Goal: Transaction & Acquisition: Purchase product/service

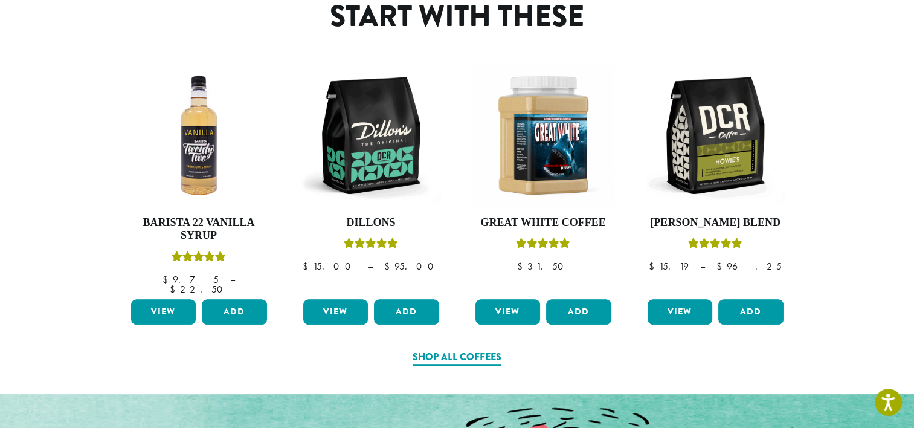
scroll to position [546, 0]
click at [449, 350] on link "Shop All Coffees" at bounding box center [456, 358] width 89 height 16
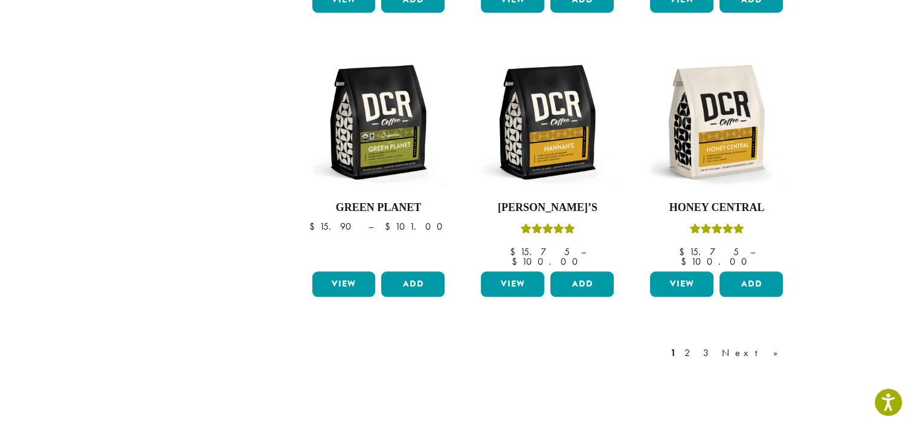
scroll to position [1004, 0]
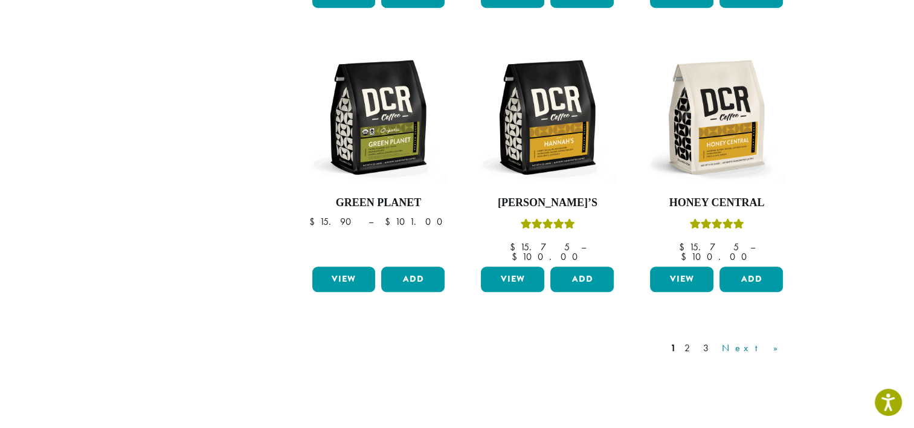
click at [779, 341] on link "Next »" at bounding box center [753, 348] width 69 height 14
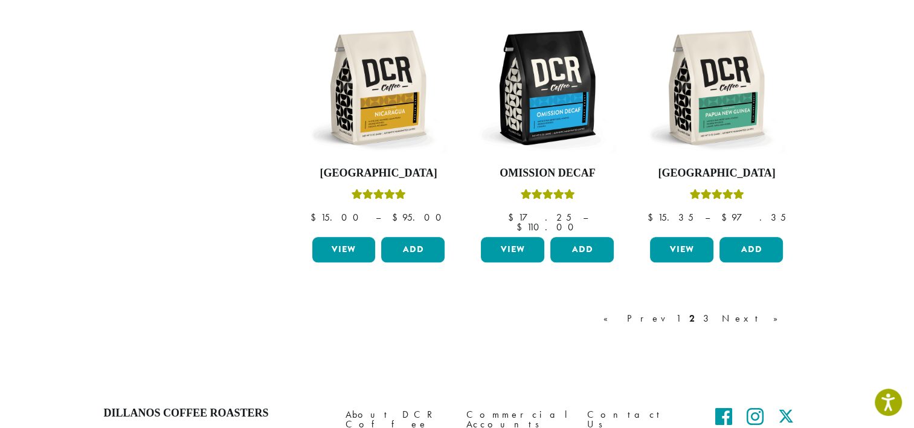
scroll to position [1047, 0]
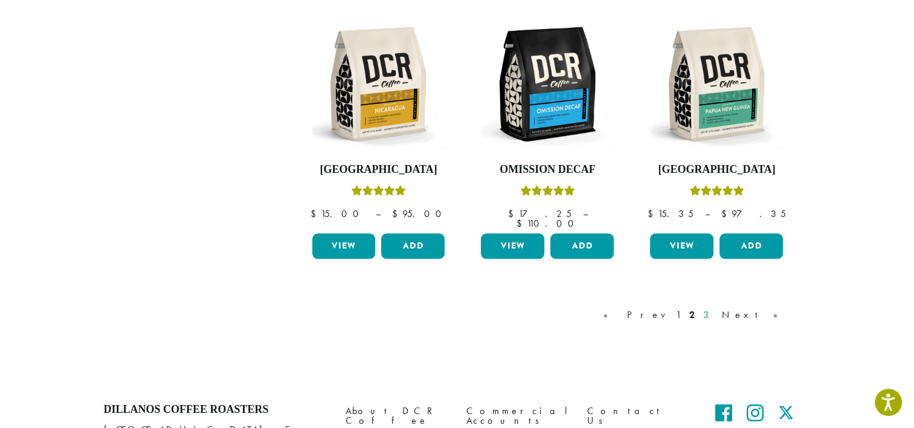
click at [716, 307] on link "3" at bounding box center [708, 314] width 15 height 14
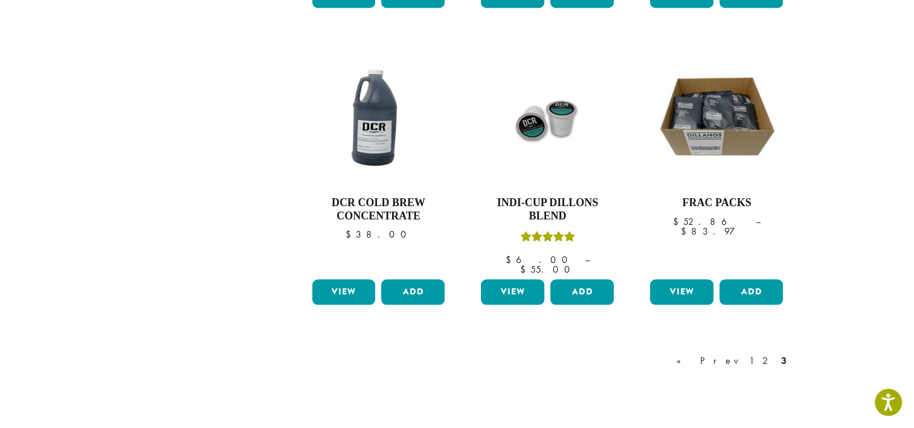
scroll to position [1005, 0]
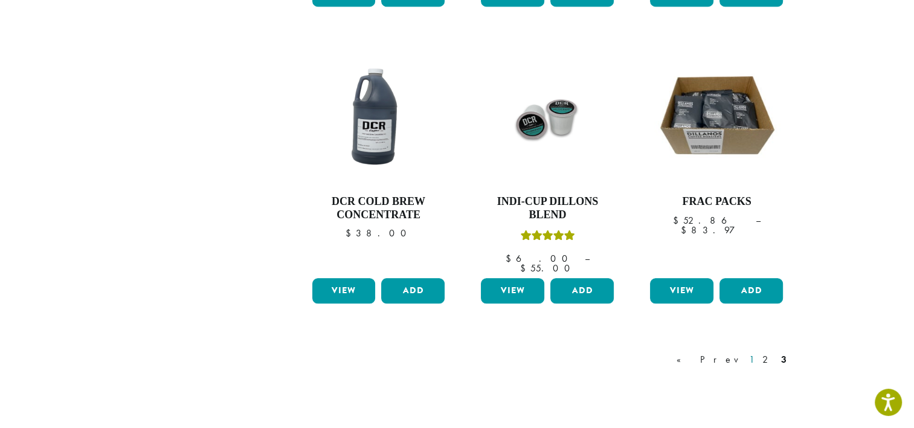
click at [756, 352] on link "1" at bounding box center [751, 359] width 10 height 14
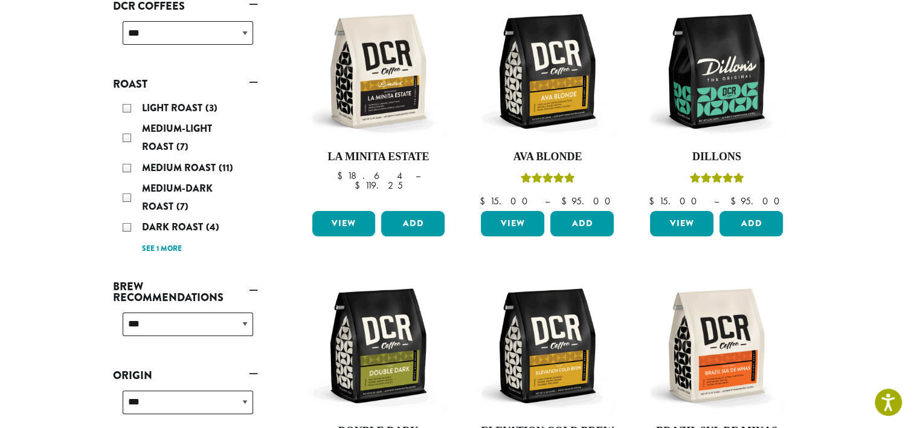
scroll to position [216, 0]
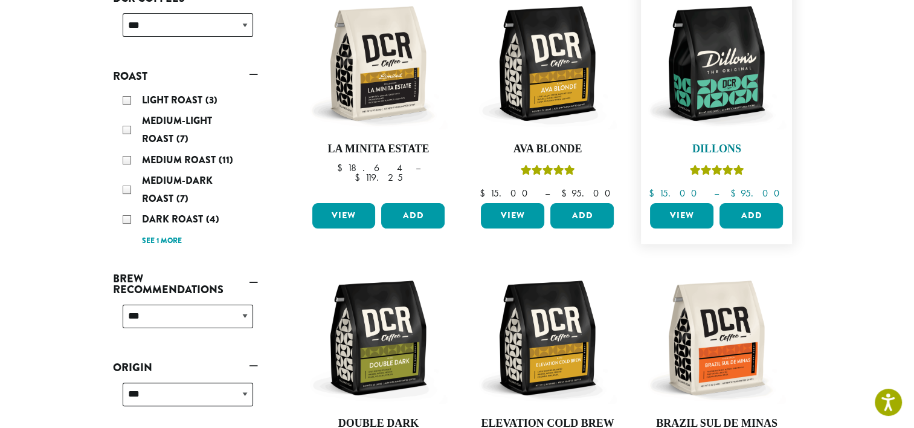
click at [737, 77] on img at bounding box center [716, 63] width 139 height 139
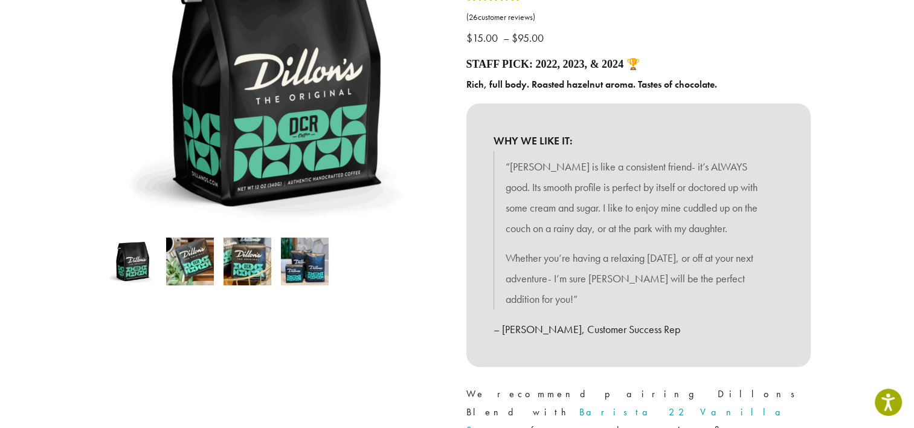
scroll to position [203, 0]
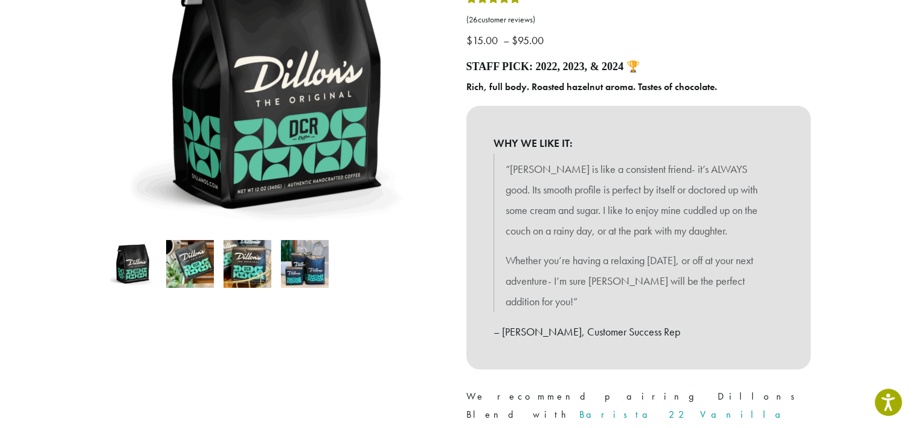
click at [190, 266] on img at bounding box center [190, 264] width 48 height 48
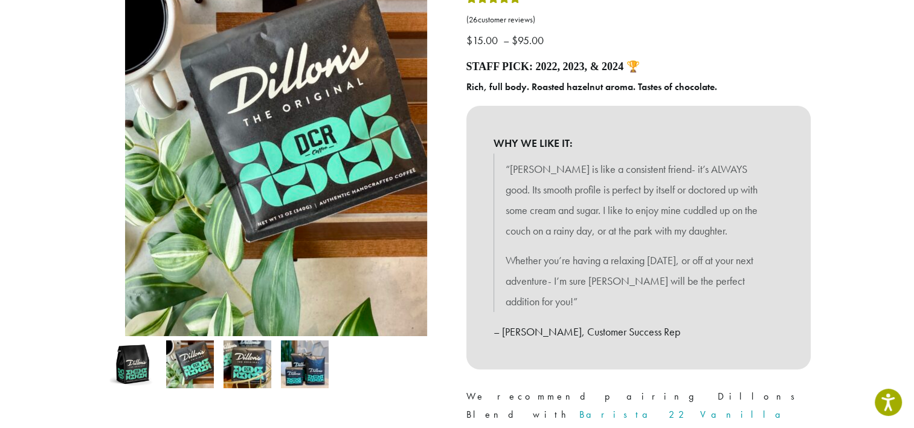
click at [252, 372] on img at bounding box center [247, 364] width 48 height 48
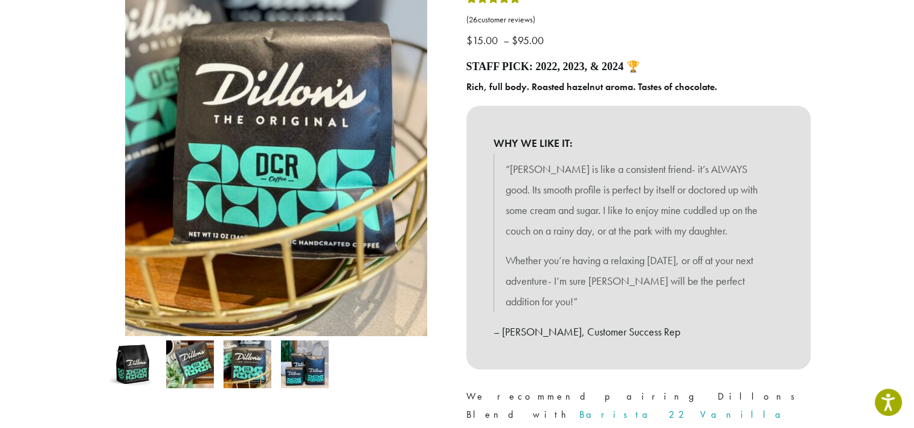
click at [309, 375] on img at bounding box center [305, 364] width 48 height 48
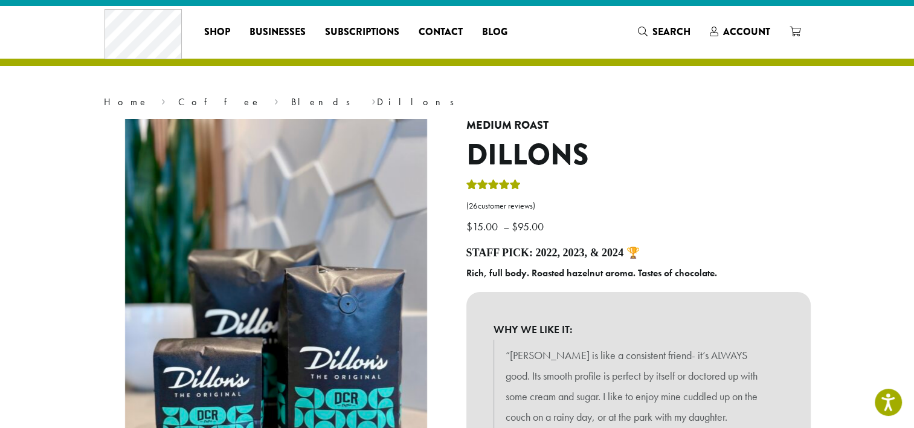
scroll to position [14, 0]
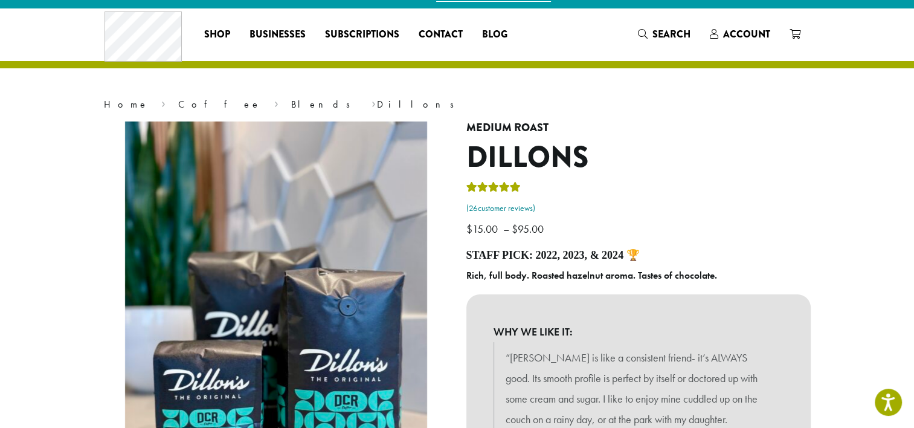
click at [498, 204] on link "( 26 customer reviews)" at bounding box center [638, 208] width 344 height 12
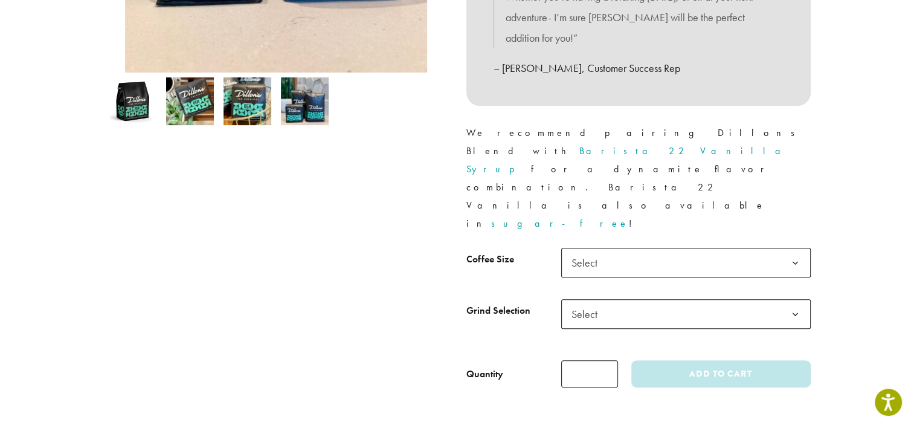
scroll to position [476, 0]
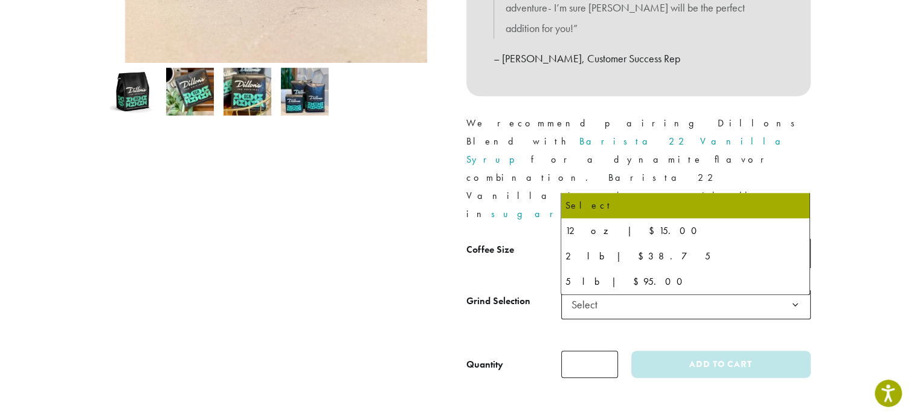
click at [800, 239] on b at bounding box center [795, 254] width 30 height 30
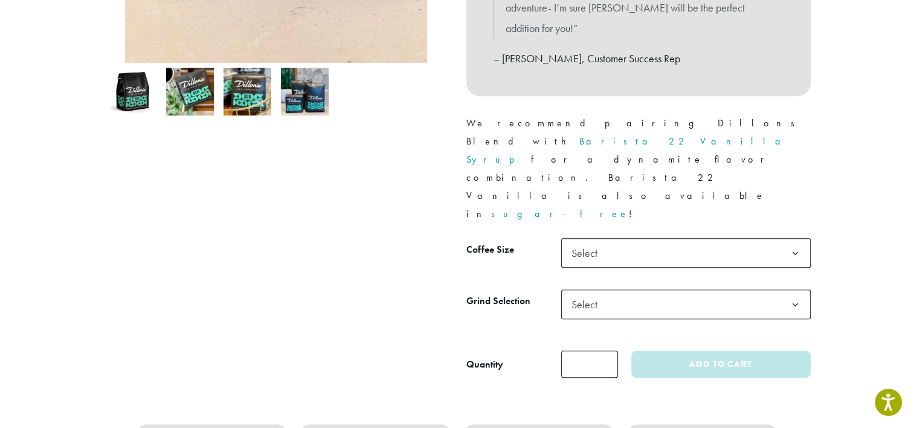
click at [251, 223] on div at bounding box center [276, 19] width 362 height 718
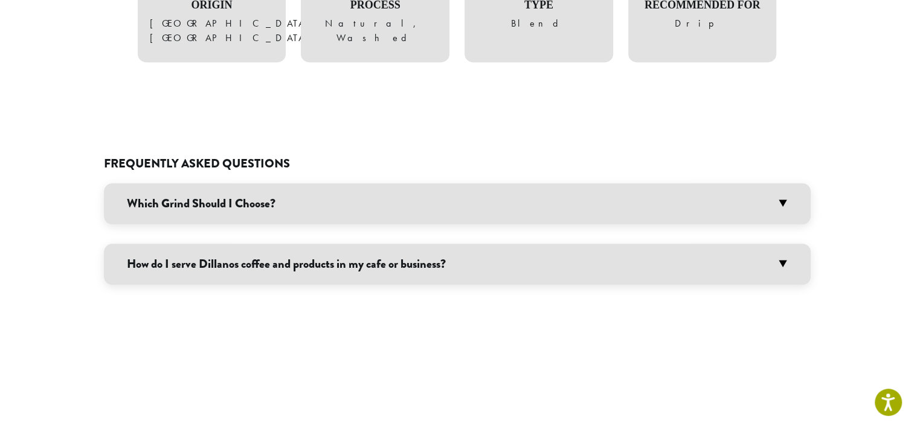
scroll to position [967, 0]
click at [788, 182] on h3 "Which Grind Should I Choose?" at bounding box center [457, 202] width 707 height 41
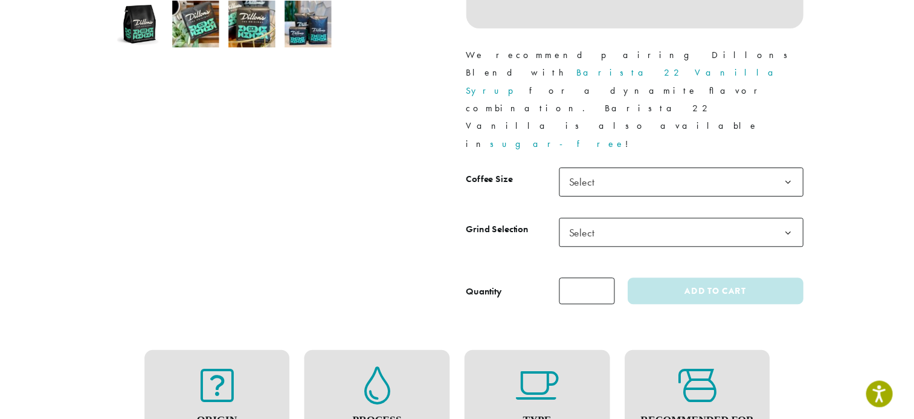
scroll to position [544, 0]
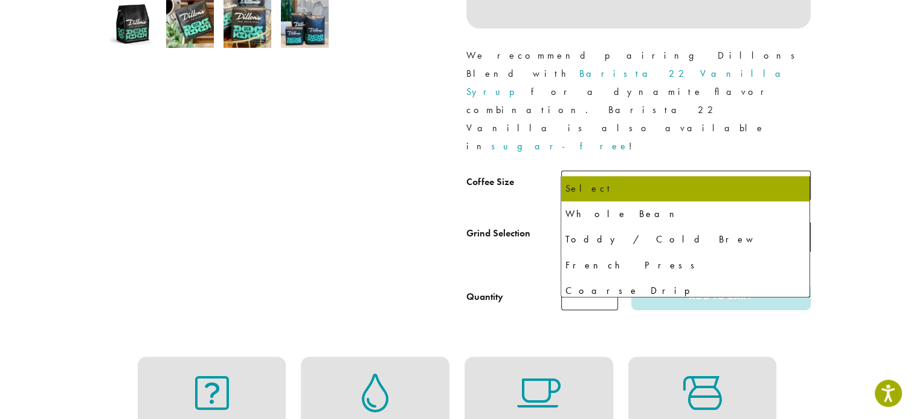
click at [798, 222] on b at bounding box center [795, 237] width 30 height 30
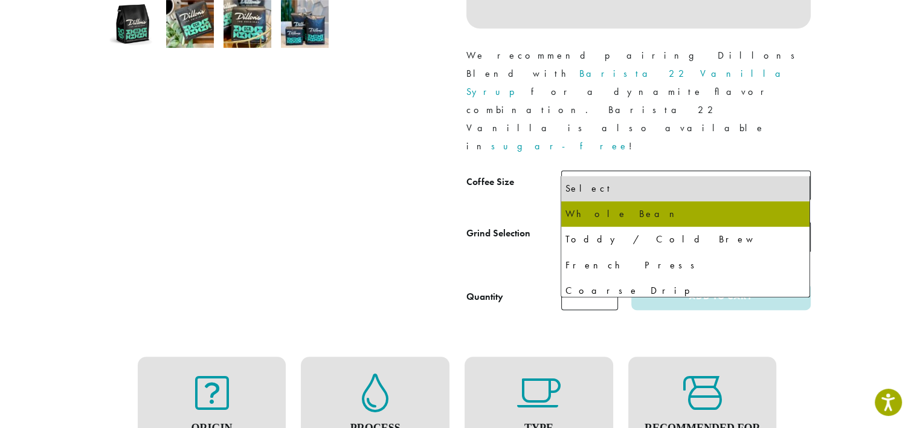
select select "**********"
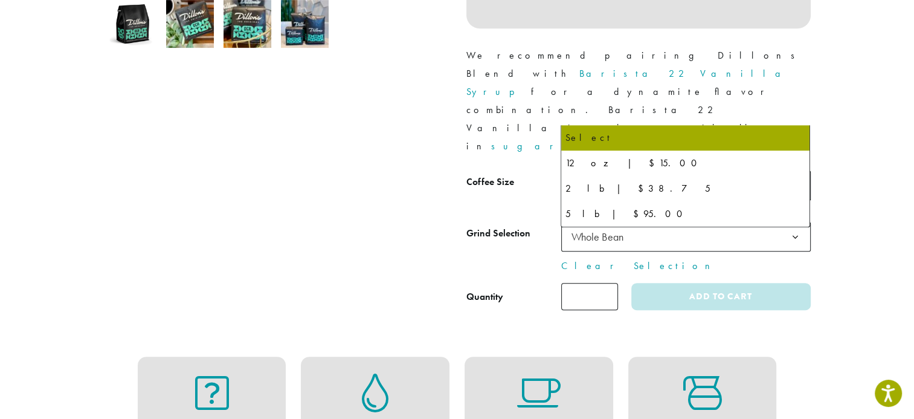
click at [799, 171] on b at bounding box center [795, 186] width 30 height 30
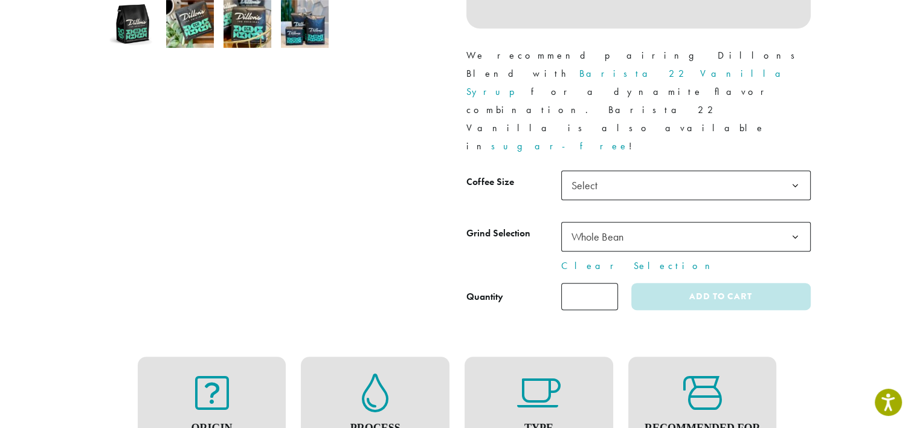
click at [802, 171] on b at bounding box center [795, 186] width 30 height 30
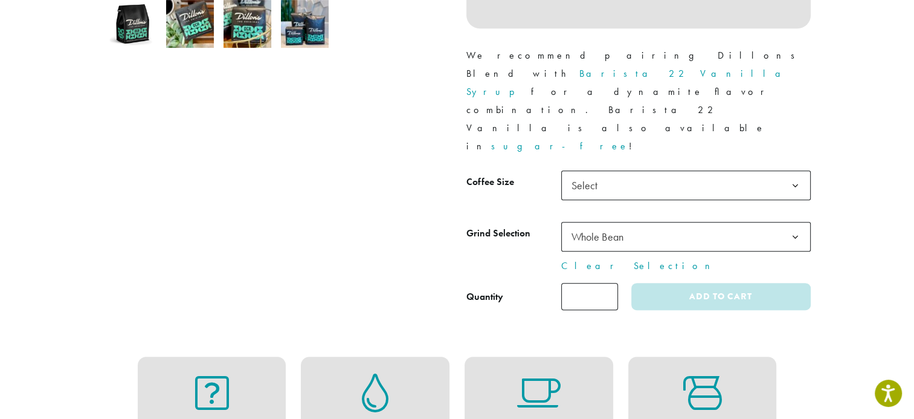
click at [797, 171] on b at bounding box center [795, 186] width 30 height 30
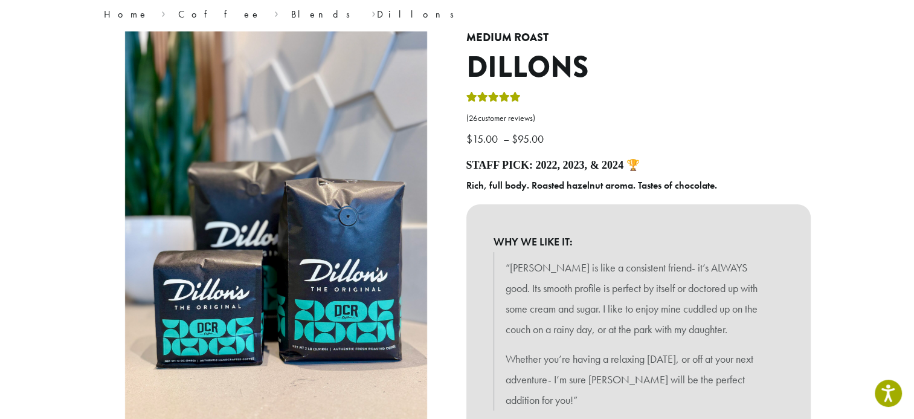
scroll to position [0, 0]
